Goal: Find contact information: Find contact information

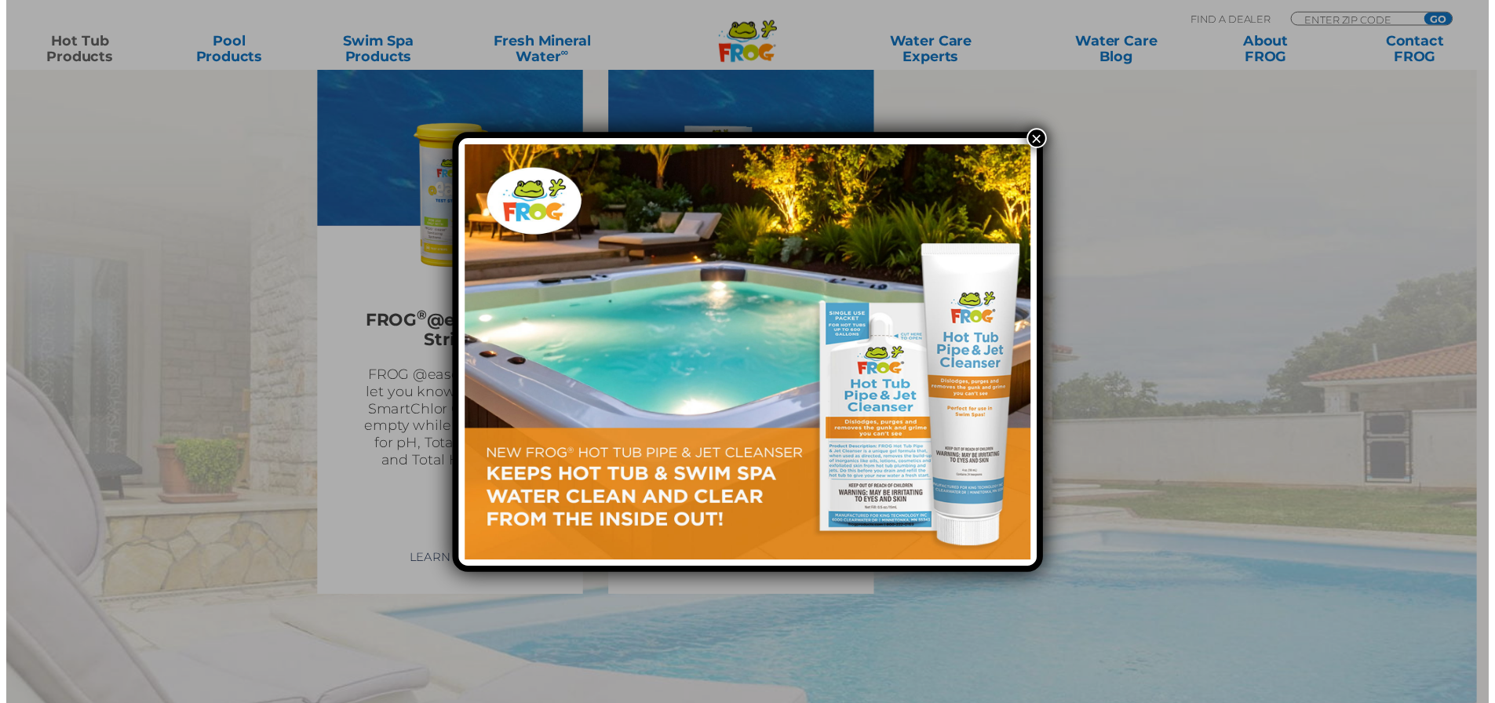
scroll to position [4559, 0]
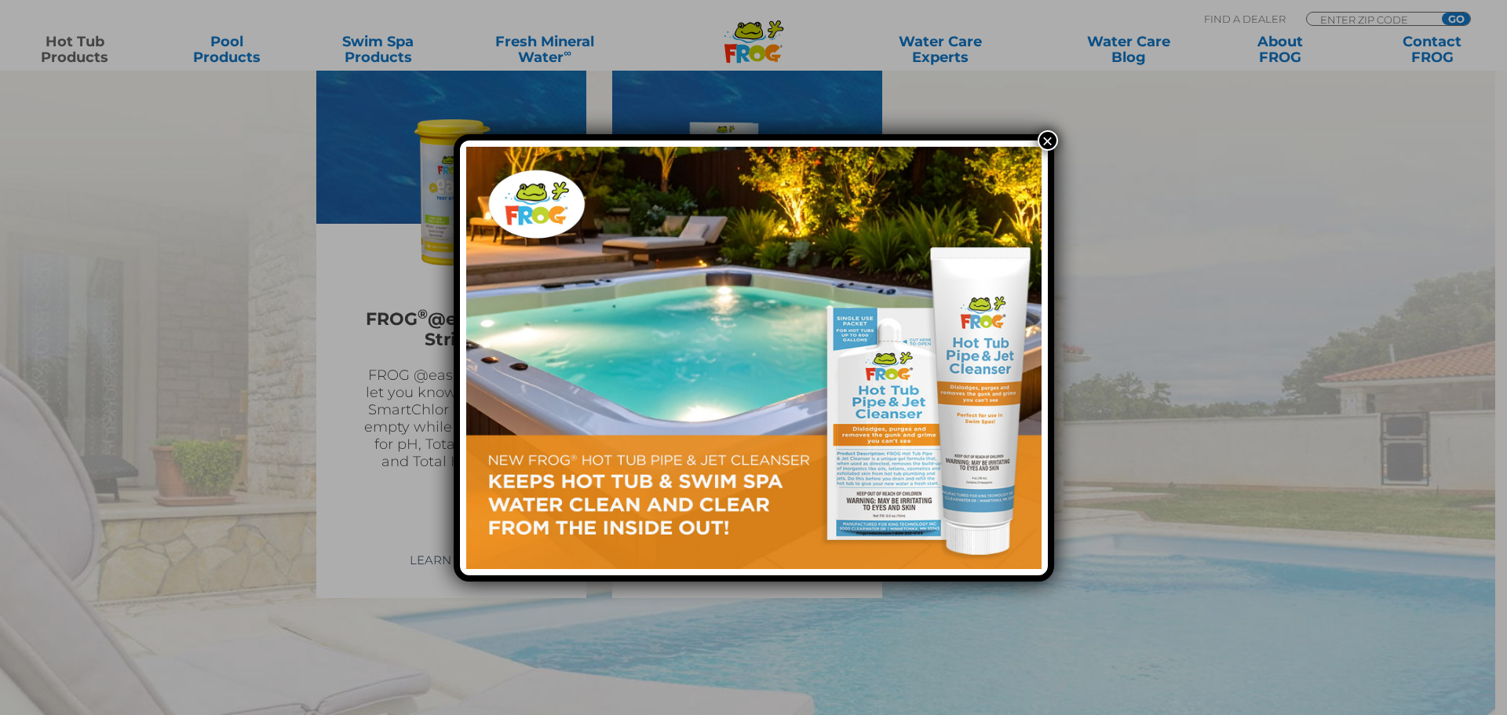
click at [1047, 139] on button "×" at bounding box center [1048, 140] width 20 height 20
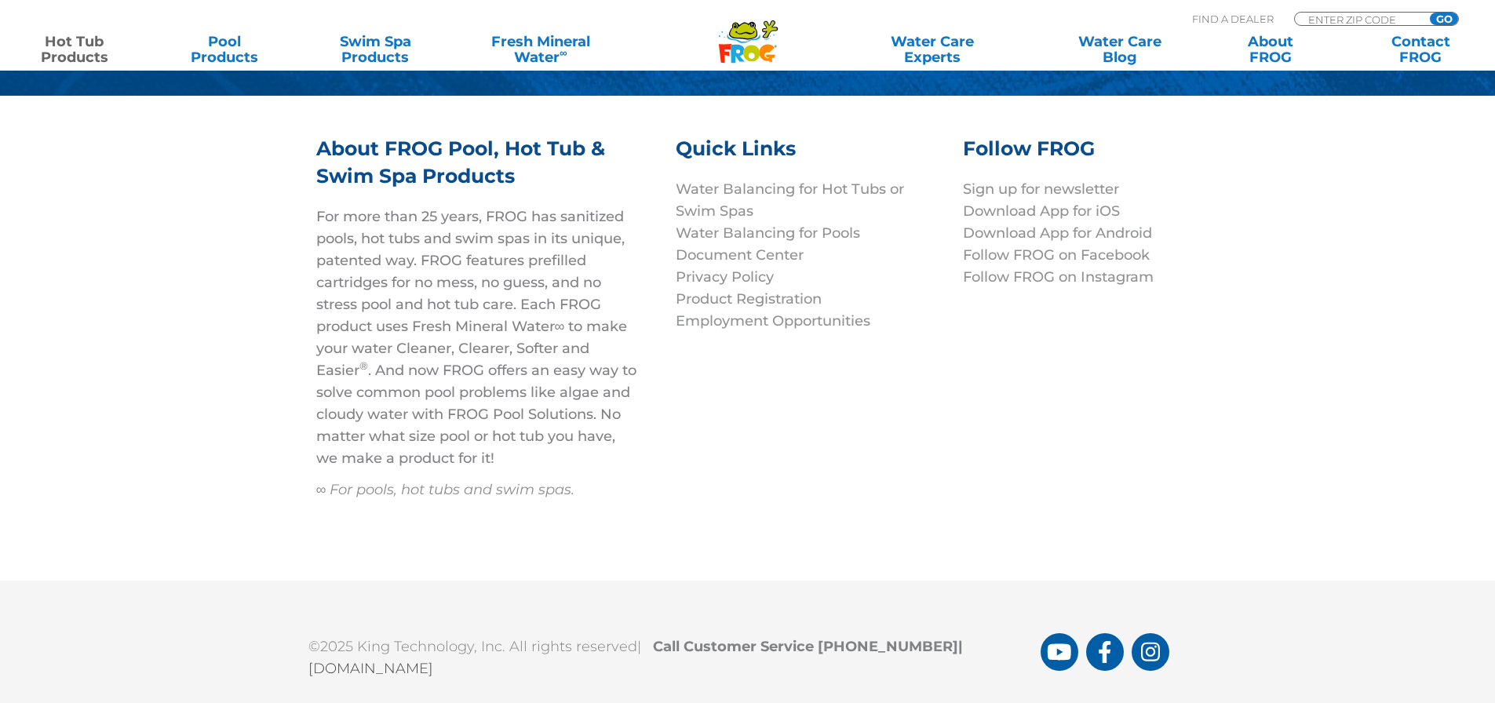
scroll to position [5412, 0]
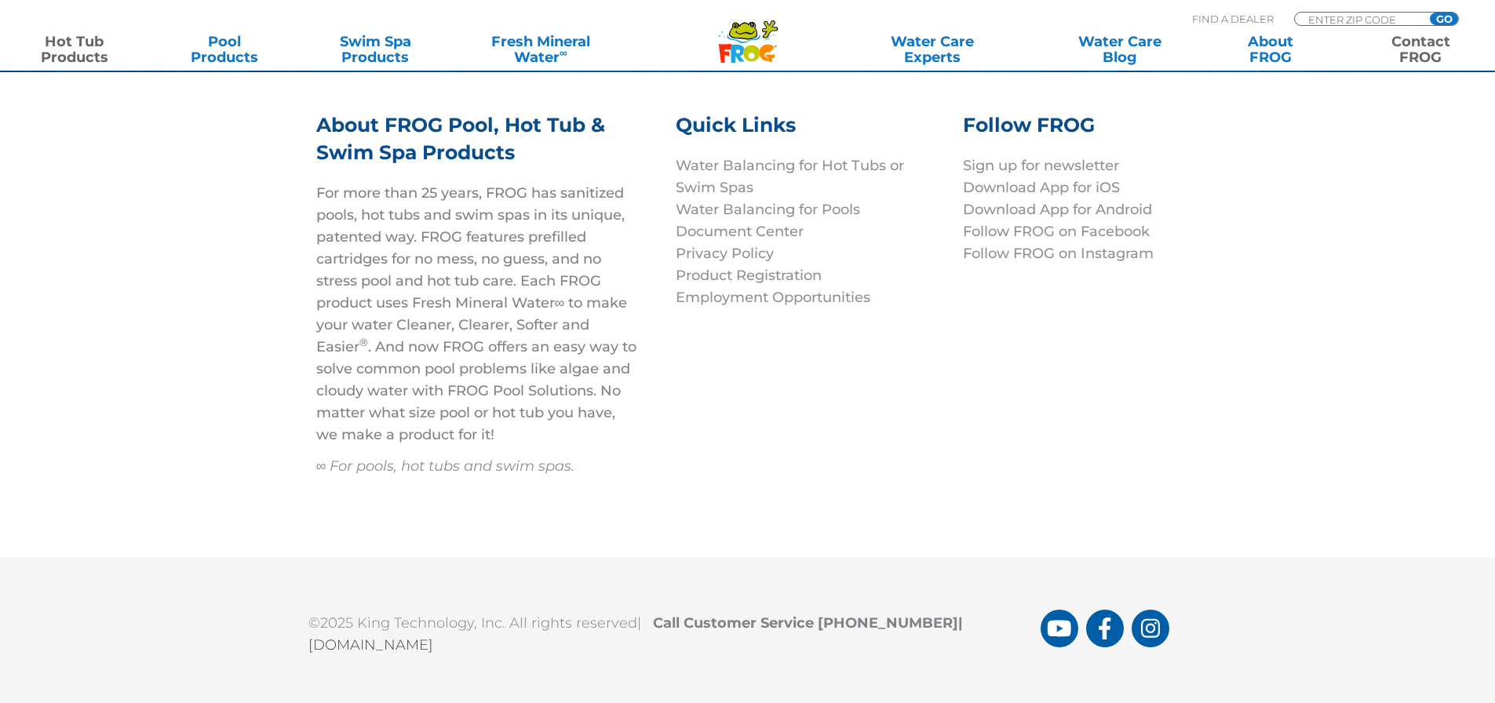
click at [1410, 49] on link "Contact FROG" at bounding box center [1421, 49] width 117 height 31
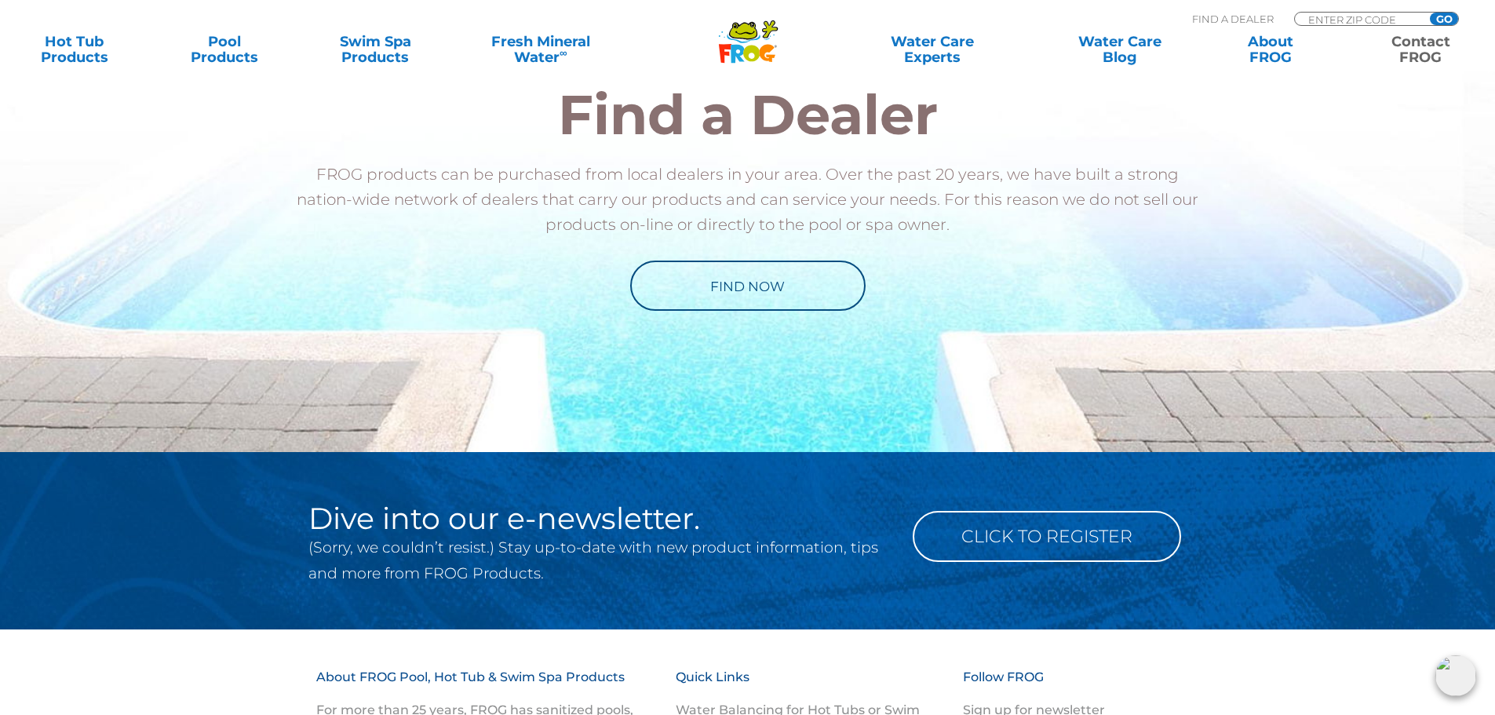
scroll to position [2093, 0]
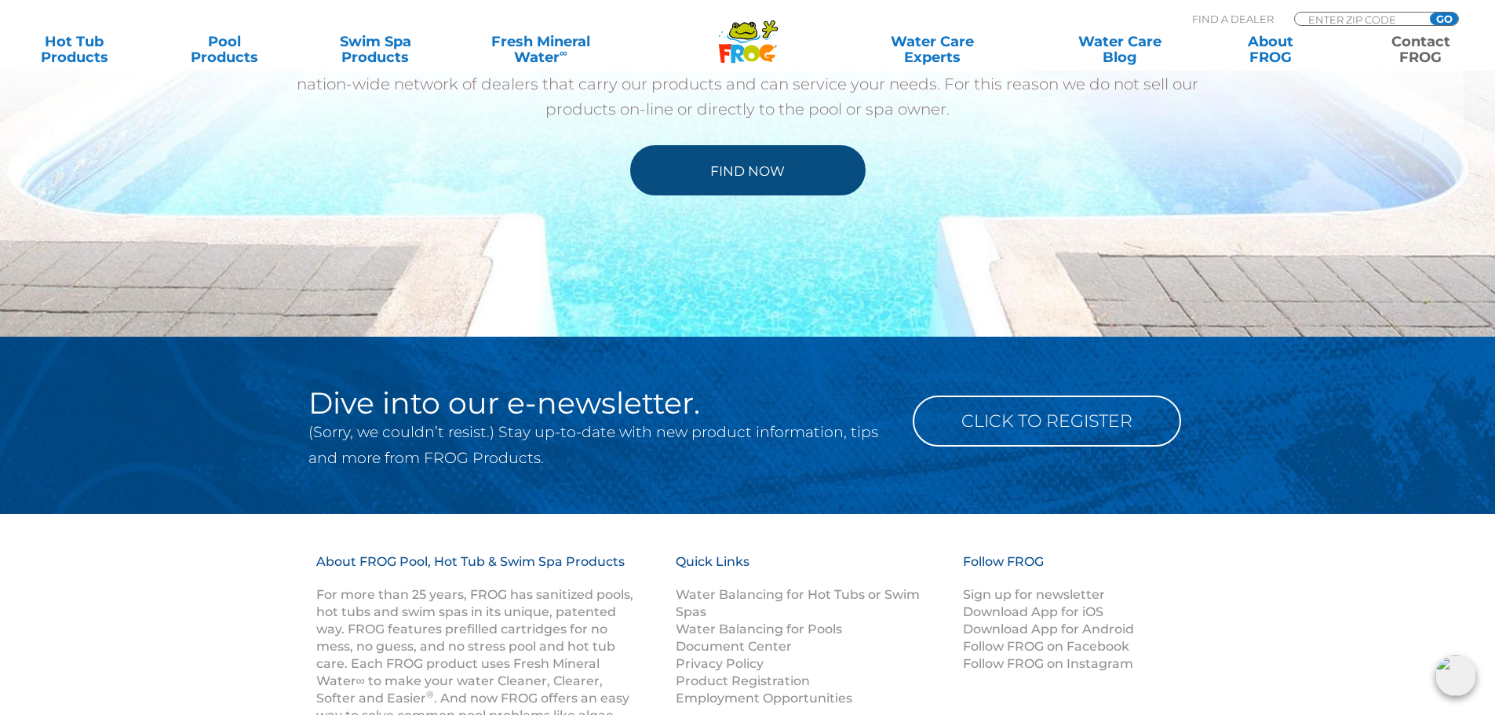
click at [730, 186] on link "Find Now" at bounding box center [747, 170] width 235 height 50
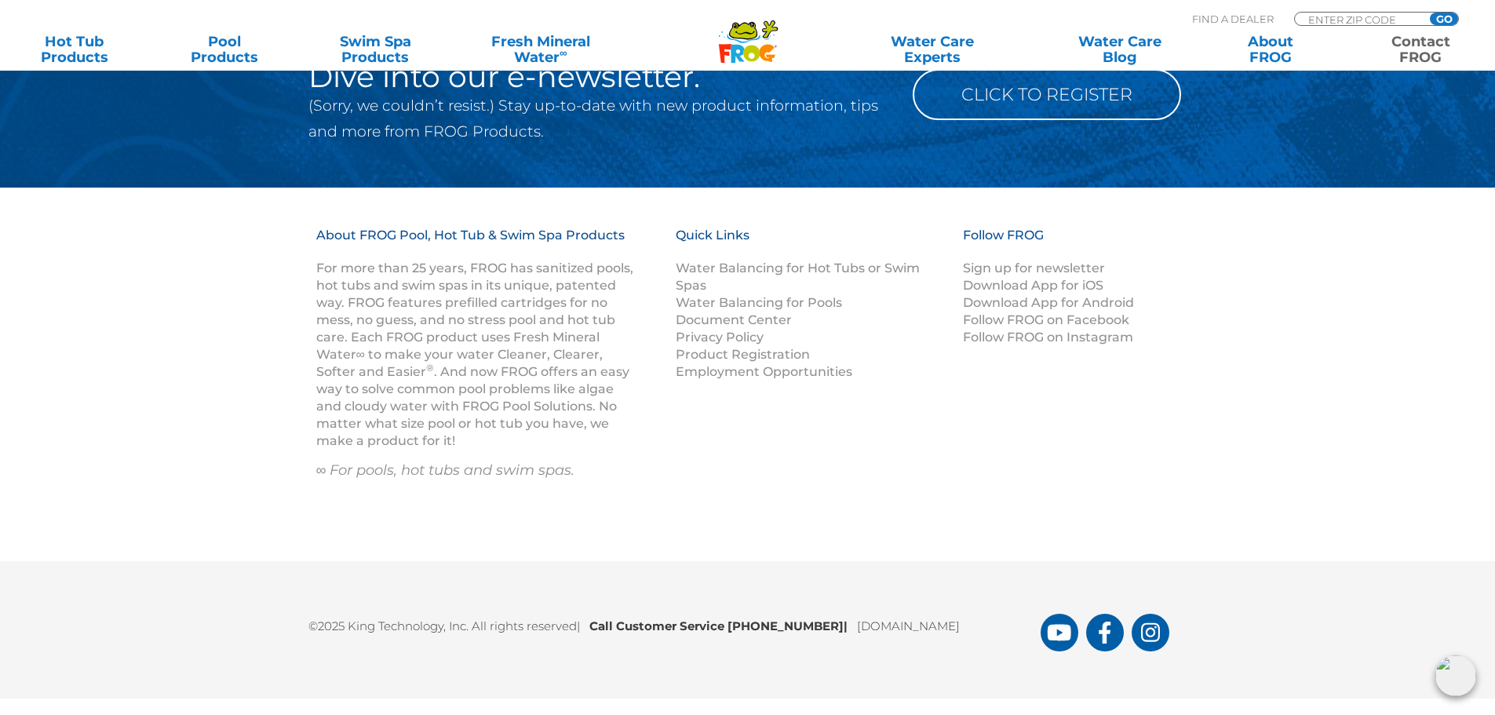
scroll to position [2428, 0]
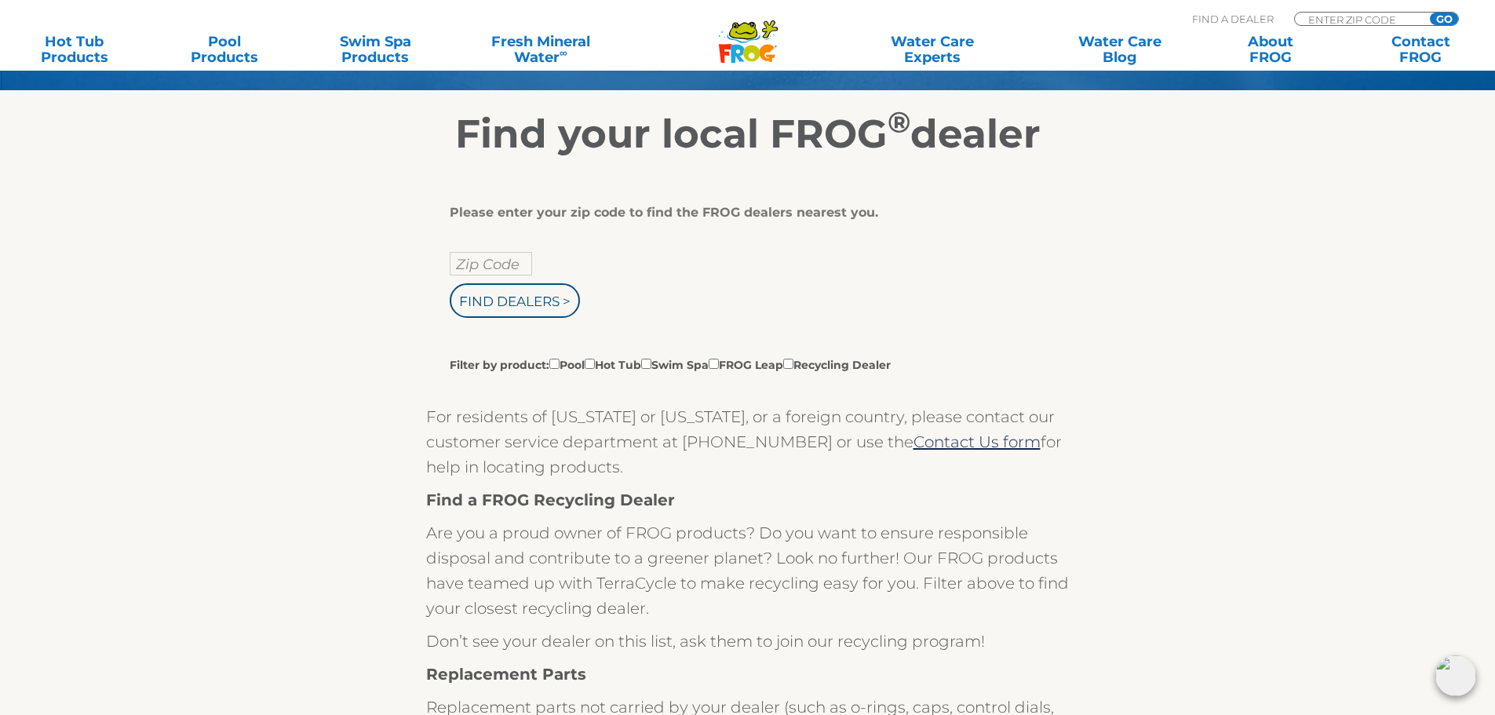
scroll to position [261, 0]
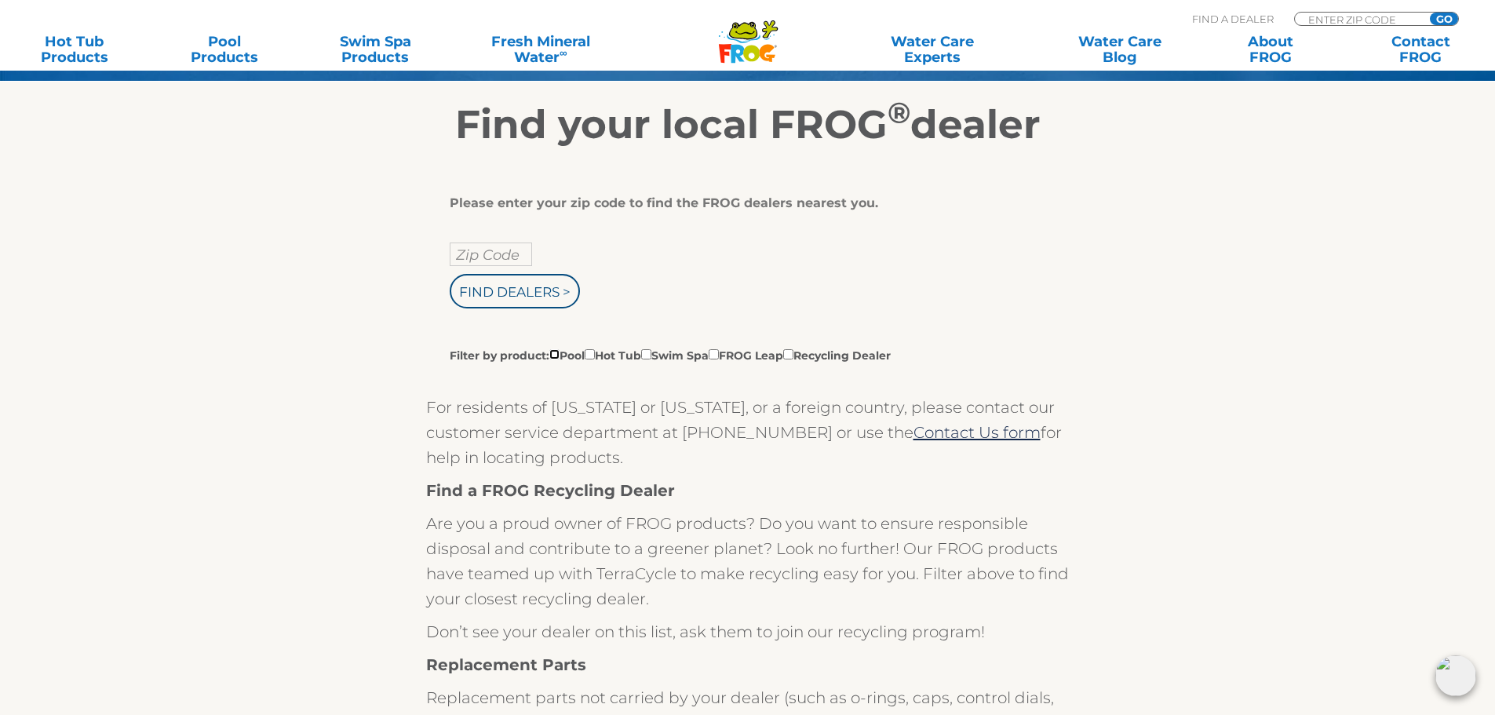
click at [556, 352] on input "Filter by product: Pool Hot Tub Swim Spa FROG Leap Recycling Dealer" at bounding box center [554, 354] width 10 height 10
checkbox input "true"
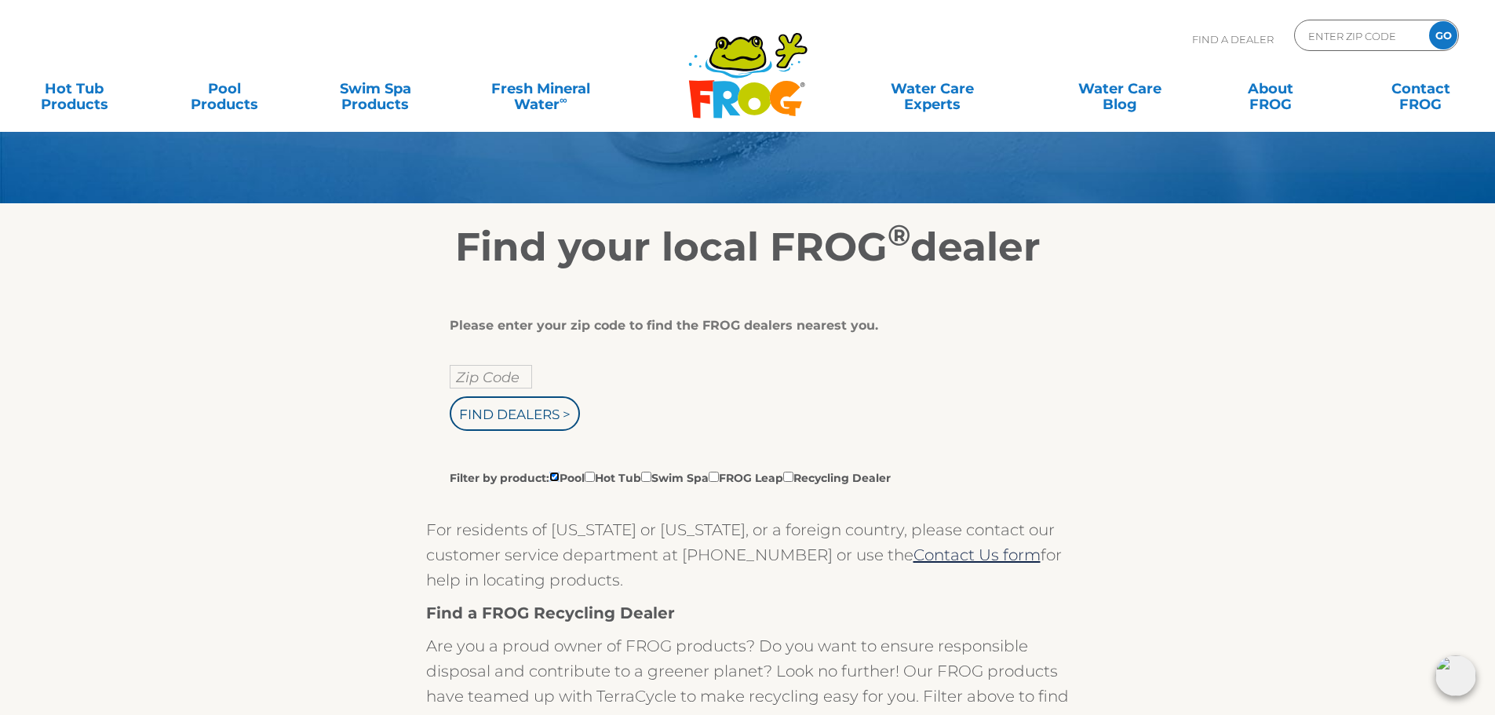
scroll to position [0, 0]
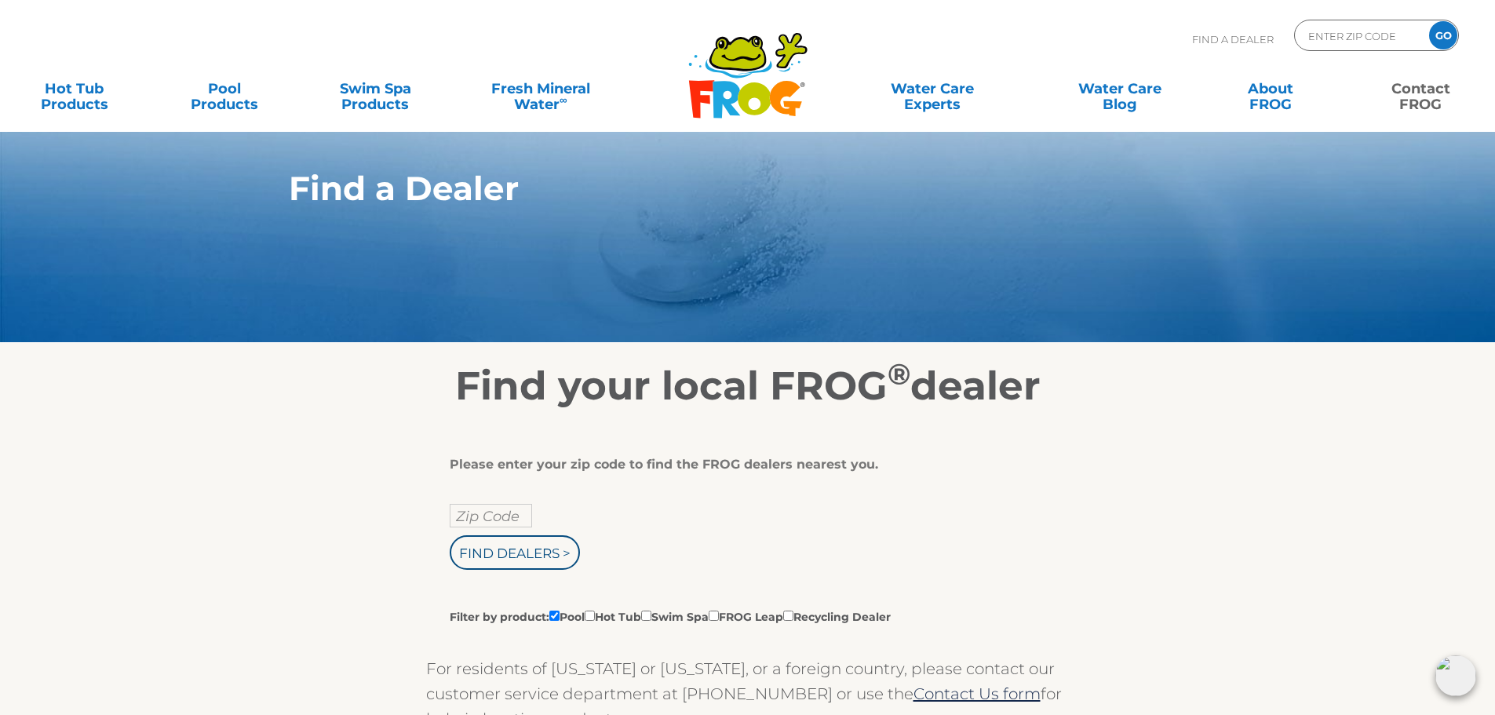
click at [1425, 93] on link "Contact FROG" at bounding box center [1421, 88] width 117 height 31
click at [1412, 92] on link "Contact FROG" at bounding box center [1421, 88] width 117 height 31
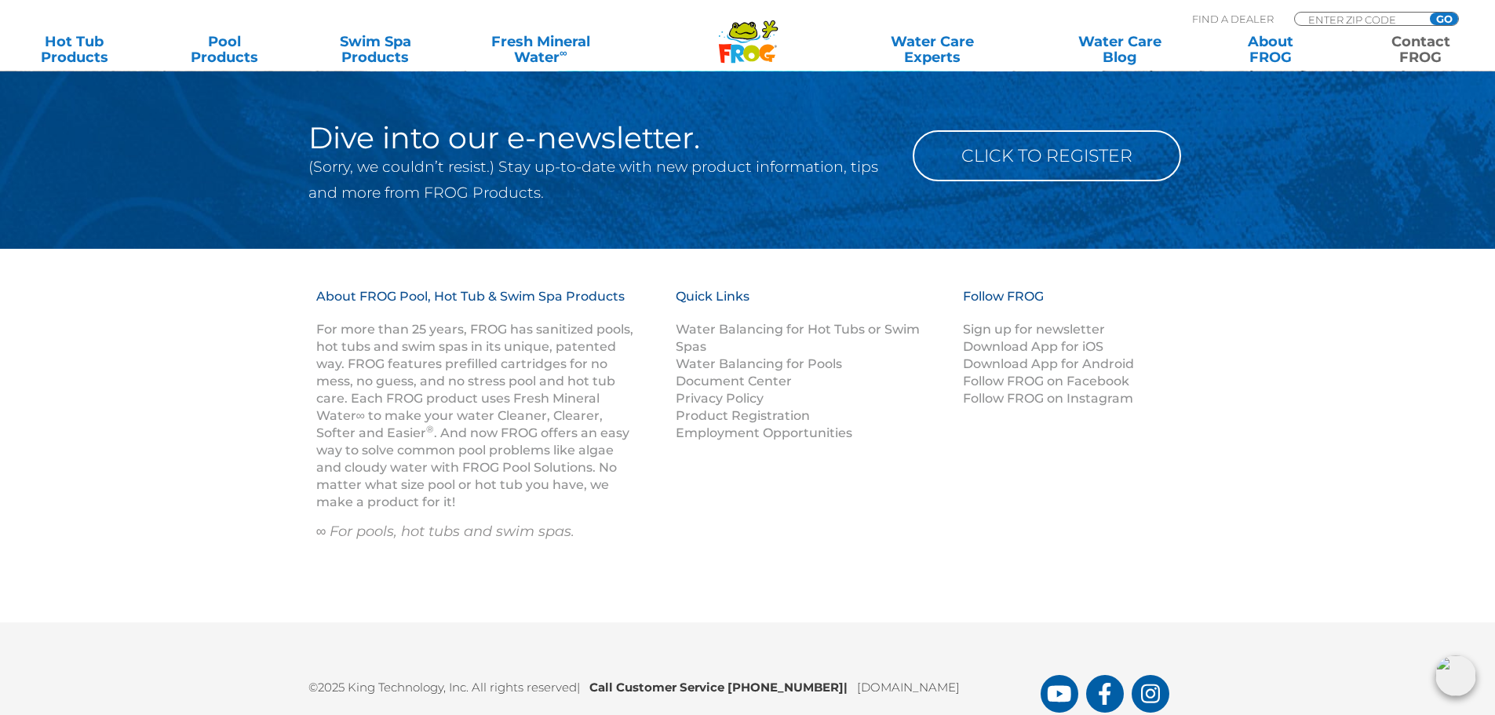
scroll to position [2428, 0]
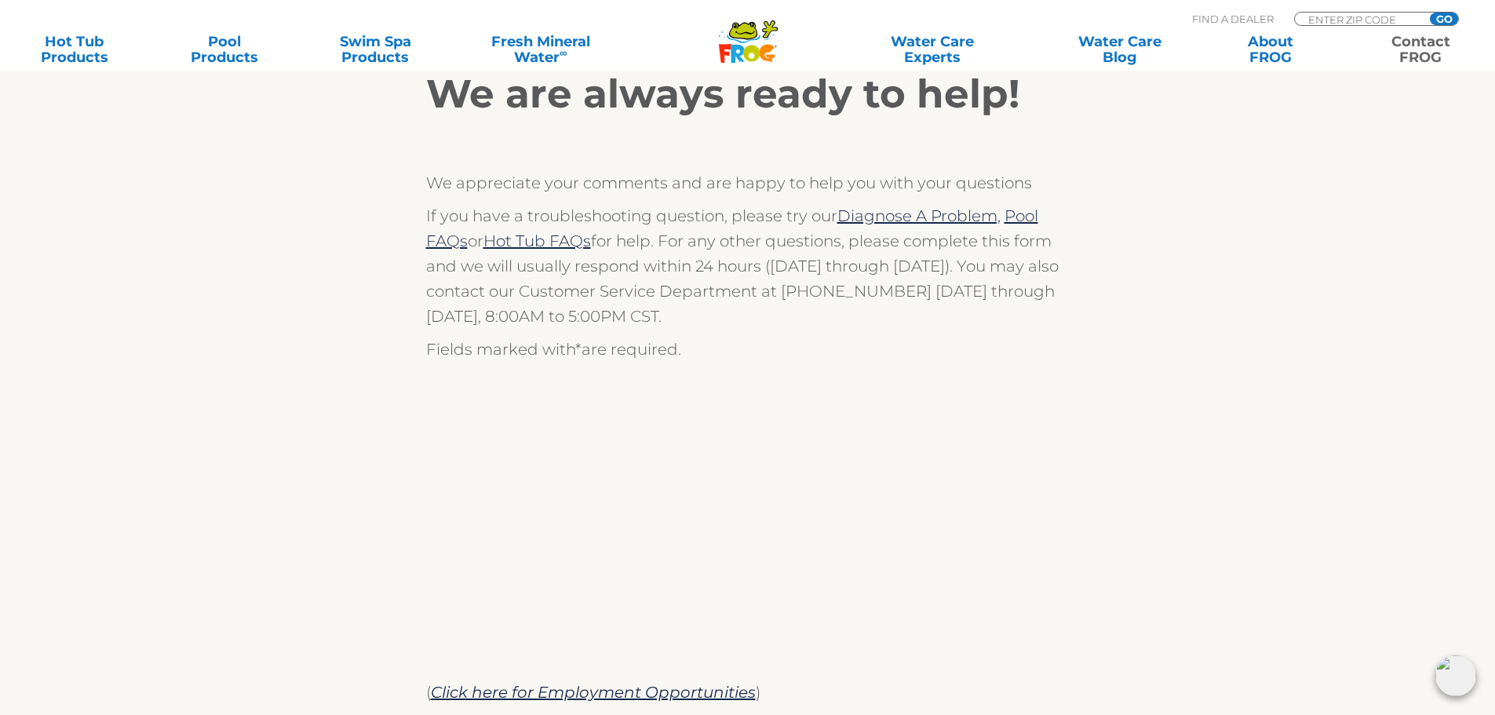
scroll to position [261, 0]
